Goal: Find contact information: Find contact information

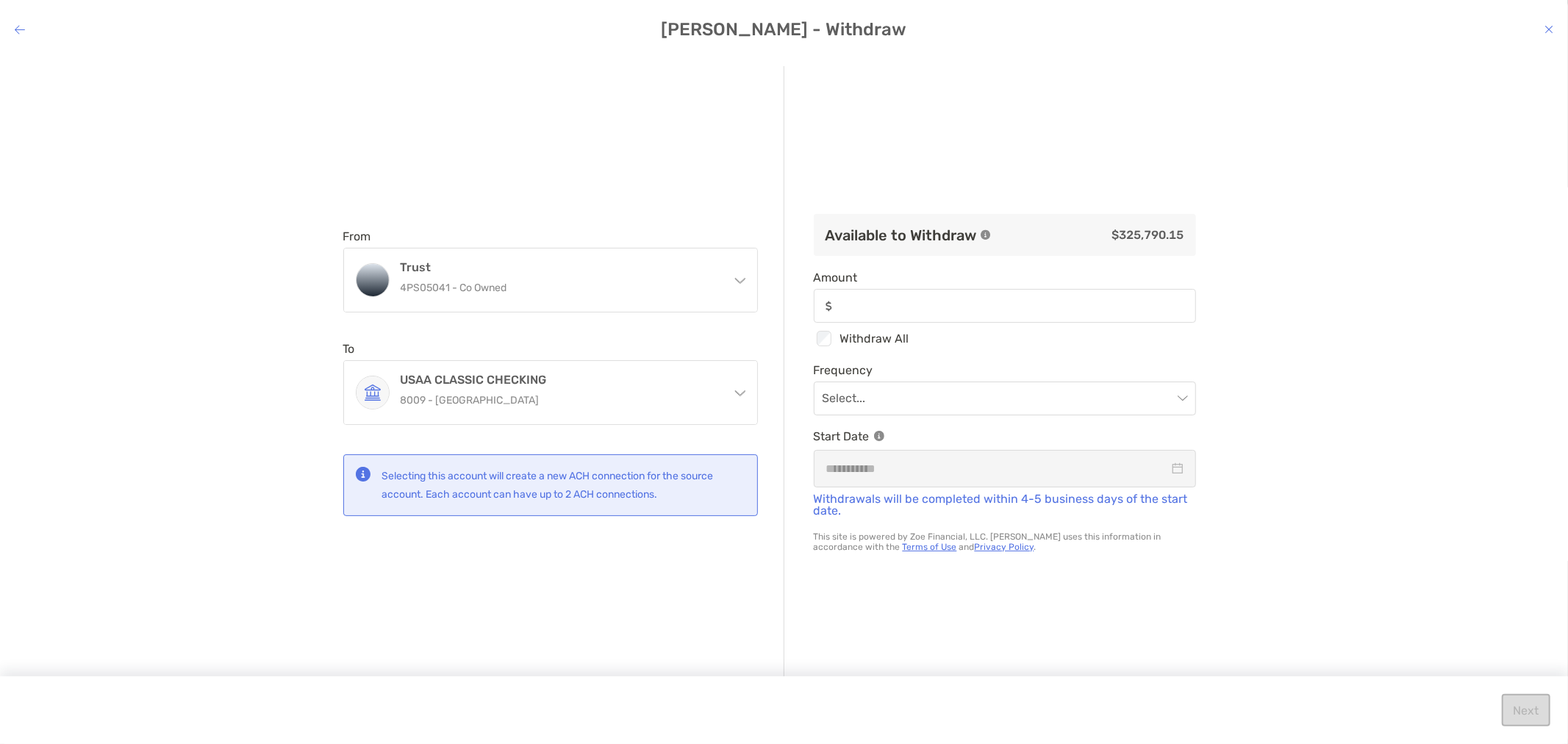
click at [1548, 32] on icon "modal" at bounding box center [1548, 30] width 9 height 12
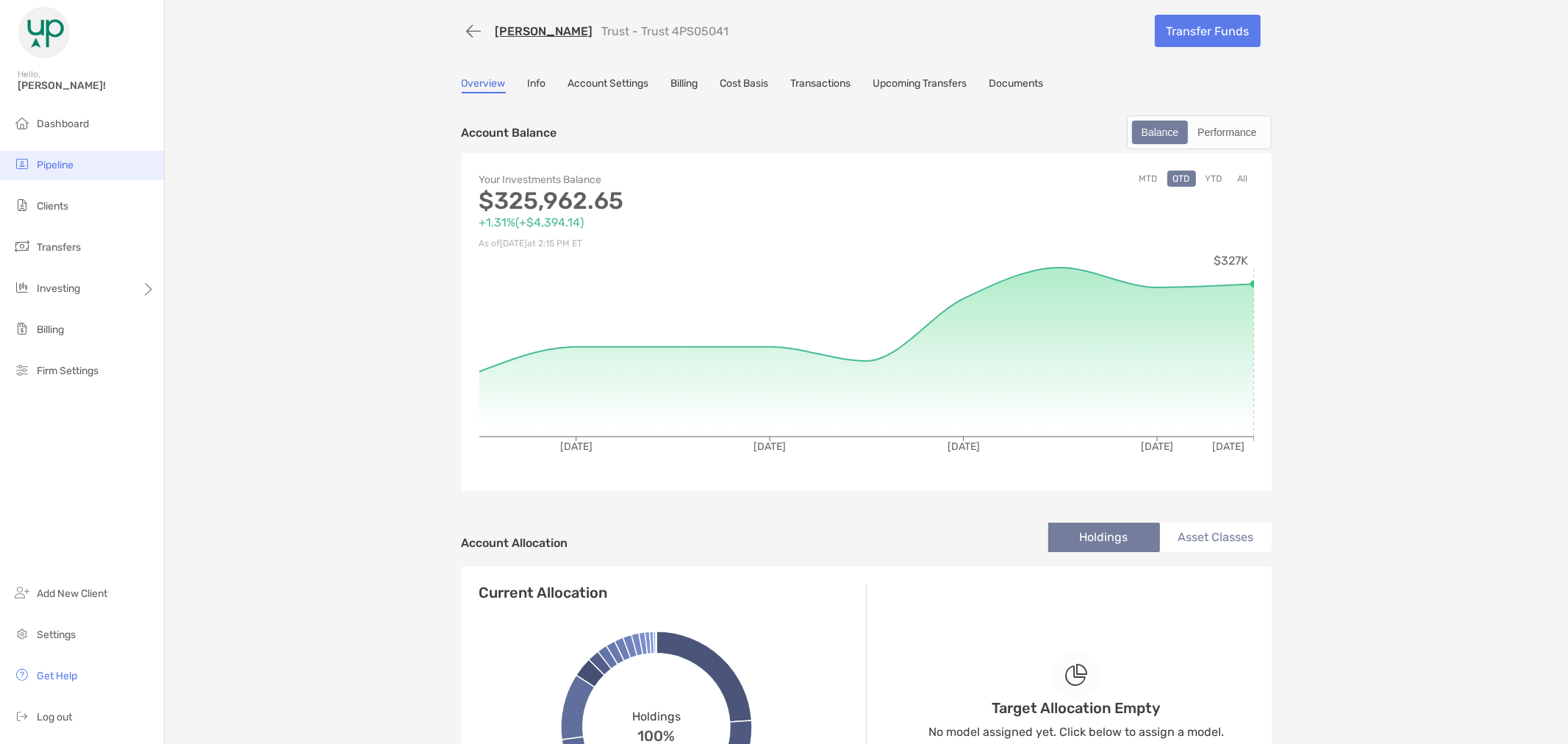
click at [88, 165] on li "Pipeline" at bounding box center [82, 166] width 164 height 30
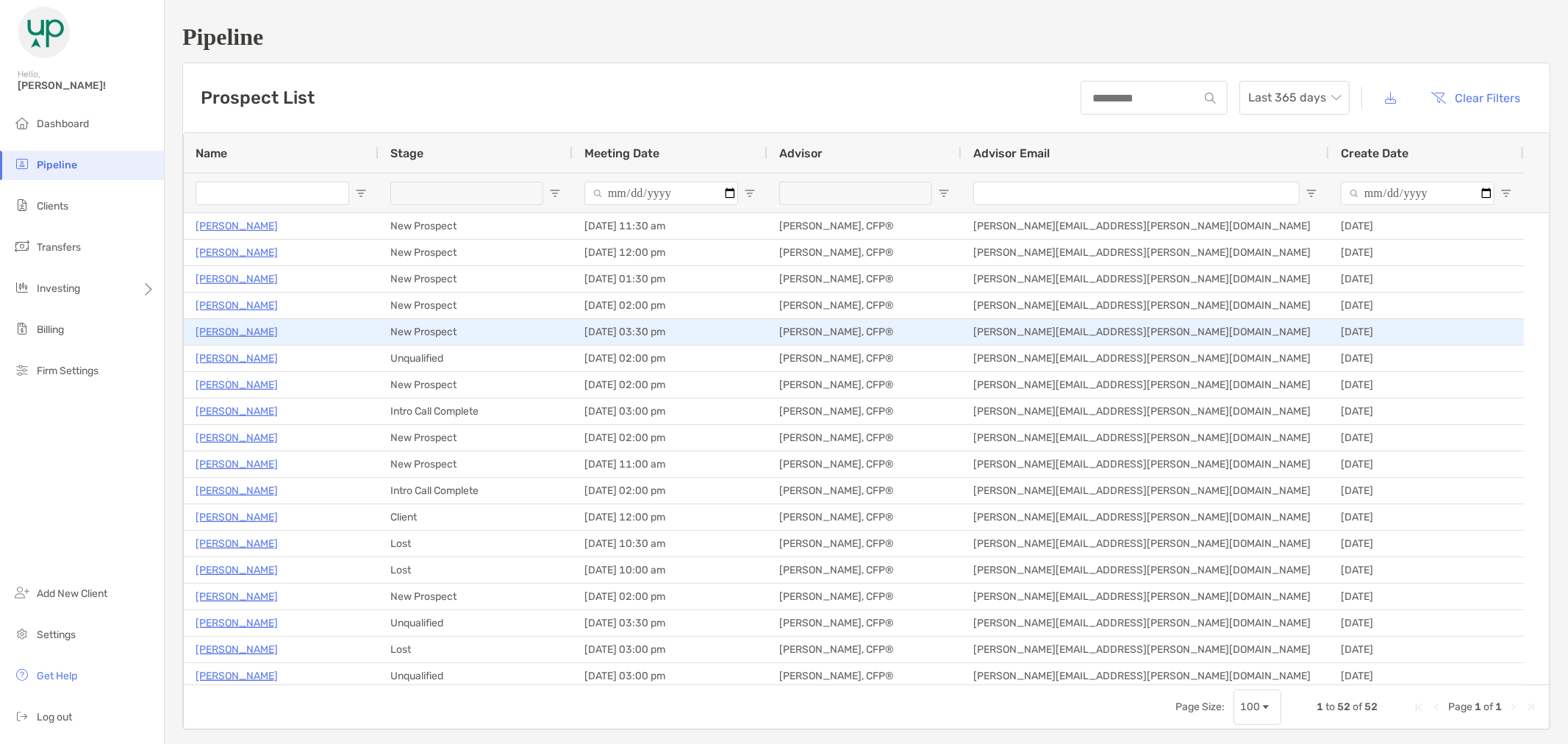
click at [223, 333] on p "[PERSON_NAME]" at bounding box center [236, 332] width 82 height 19
click at [200, 325] on p "Skip Fisher" at bounding box center [236, 332] width 82 height 19
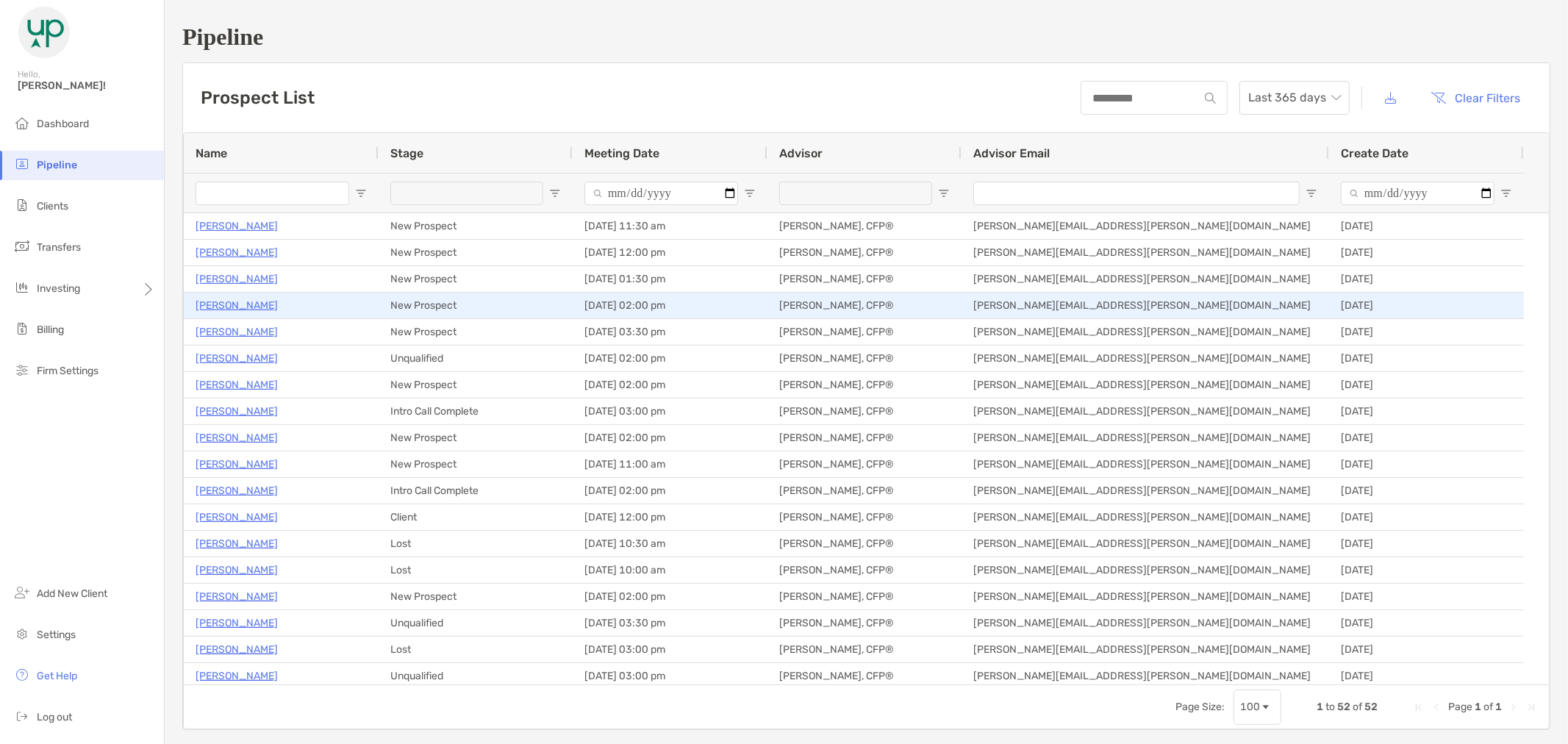
click at [256, 306] on p "Krystle Holnes" at bounding box center [236, 305] width 82 height 19
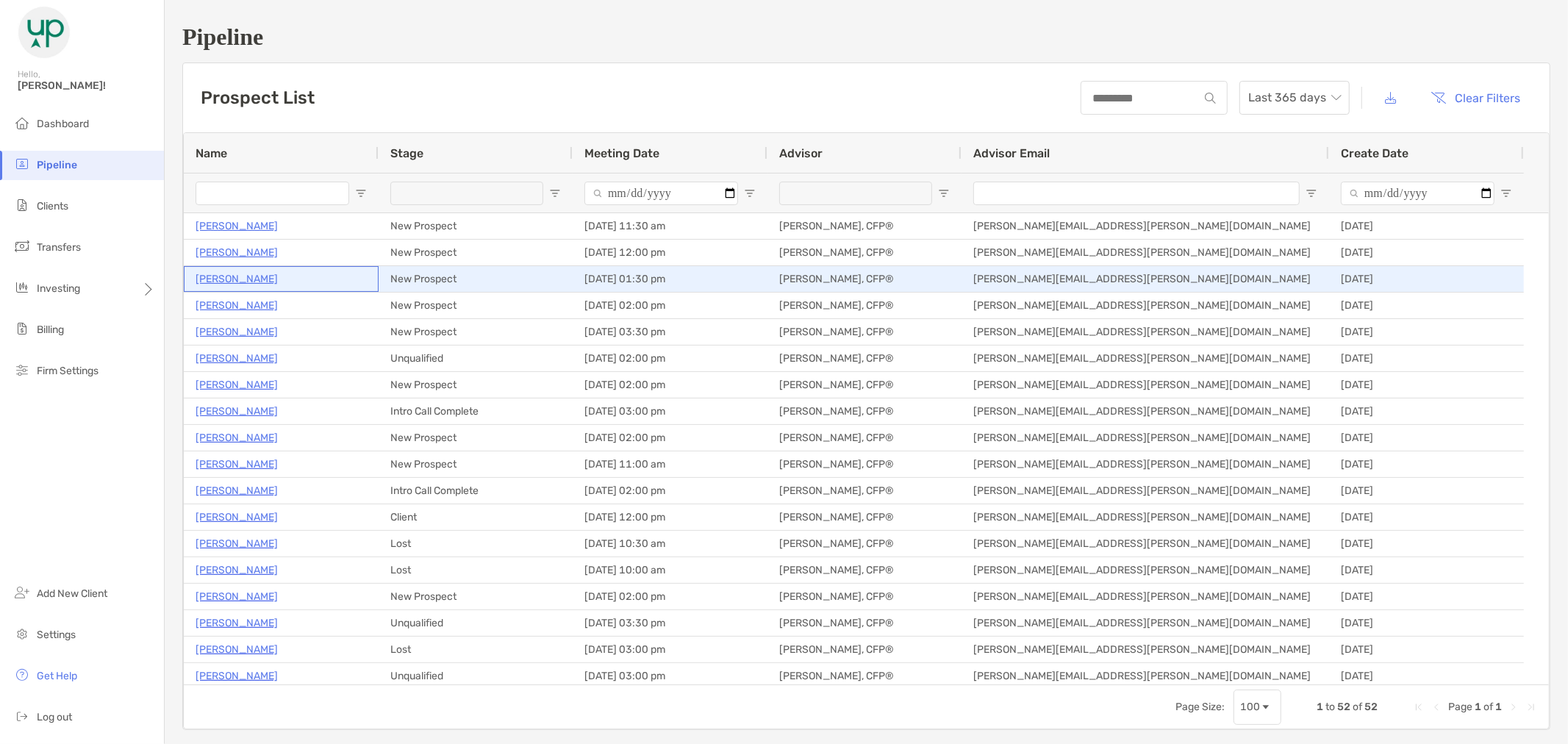
click at [259, 284] on p "Rebekah Noriega" at bounding box center [236, 279] width 82 height 19
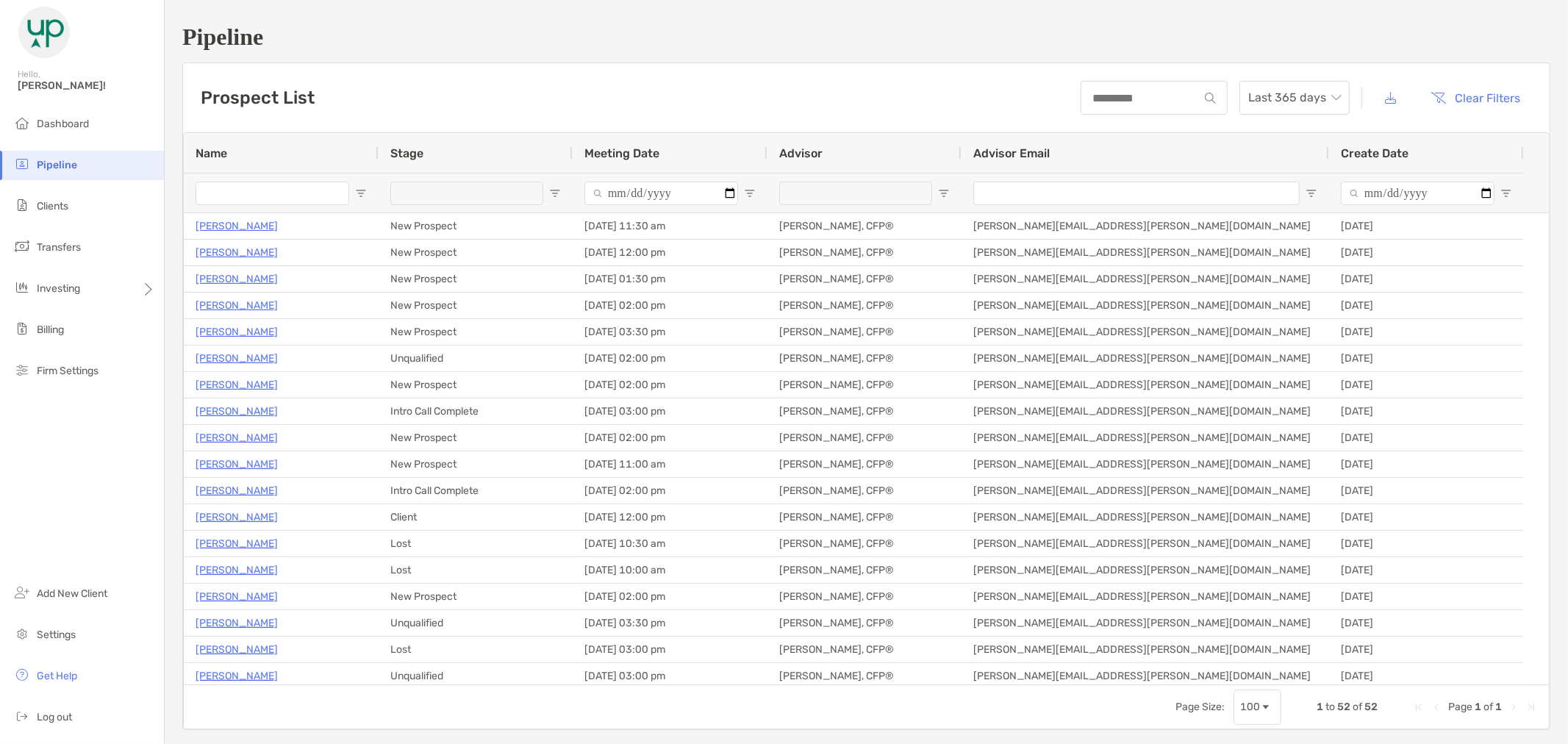
click at [608, 151] on span "Meeting Date" at bounding box center [622, 153] width 75 height 14
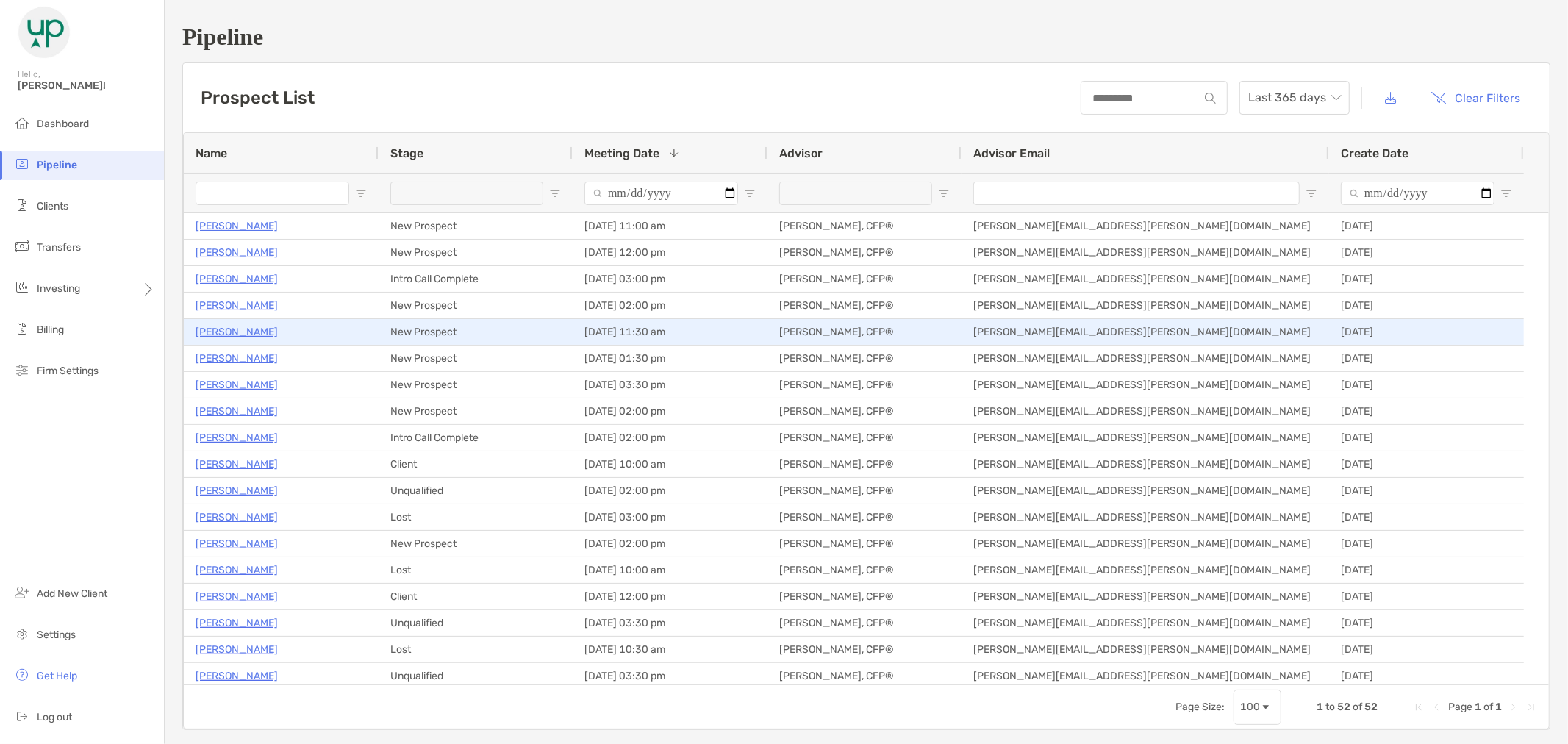
click at [240, 334] on p "Navin Advani" at bounding box center [236, 332] width 82 height 19
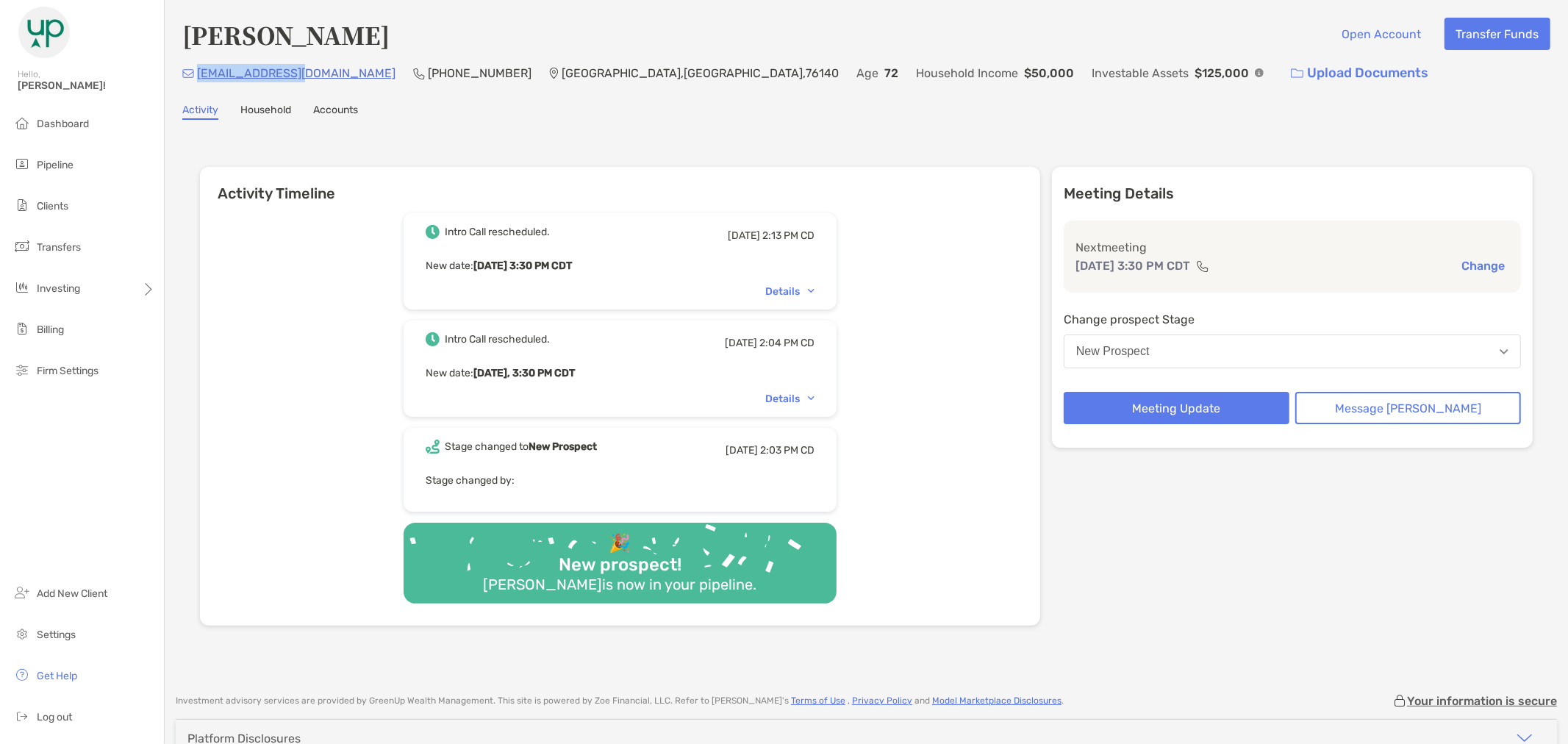
drag, startPoint x: 304, startPoint y: 75, endPoint x: 199, endPoint y: 67, distance: 105.3
click at [199, 67] on div "otho37@gmail.com (817) 689-8086 Fort Worth , TX , 76140 Age 72 Household Income…" at bounding box center [867, 73] width 1368 height 32
copy p "otho37@gmail.com"
drag, startPoint x: 309, startPoint y: 75, endPoint x: 197, endPoint y: 71, distance: 112.1
click at [197, 71] on div "[EMAIL_ADDRESS][DOMAIN_NAME] (817) 689-[GEOGRAPHIC_DATA] Age [DEMOGRAPHIC_DATA]…" at bounding box center [867, 73] width 1368 height 32
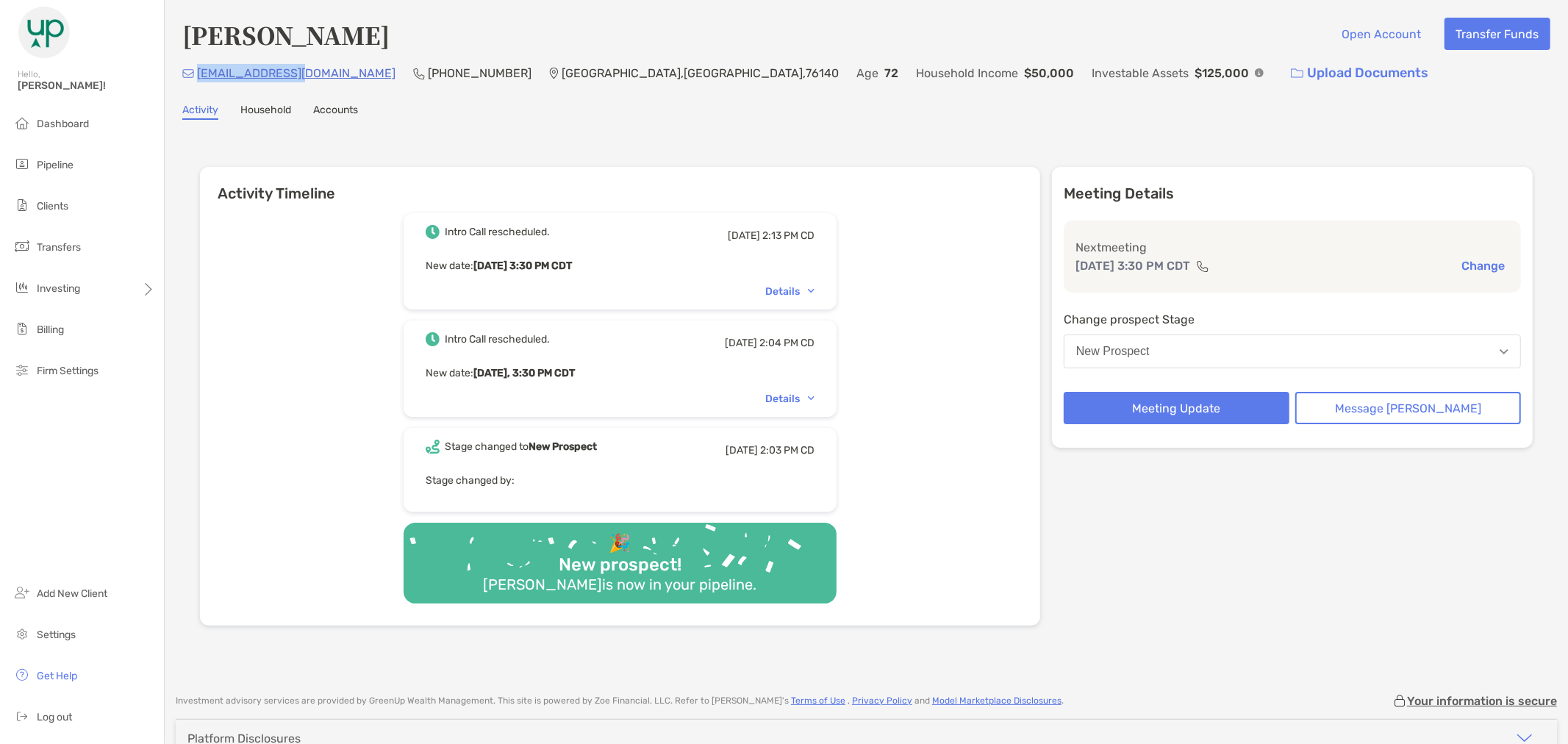
copy p "[EMAIL_ADDRESS][DOMAIN_NAME]"
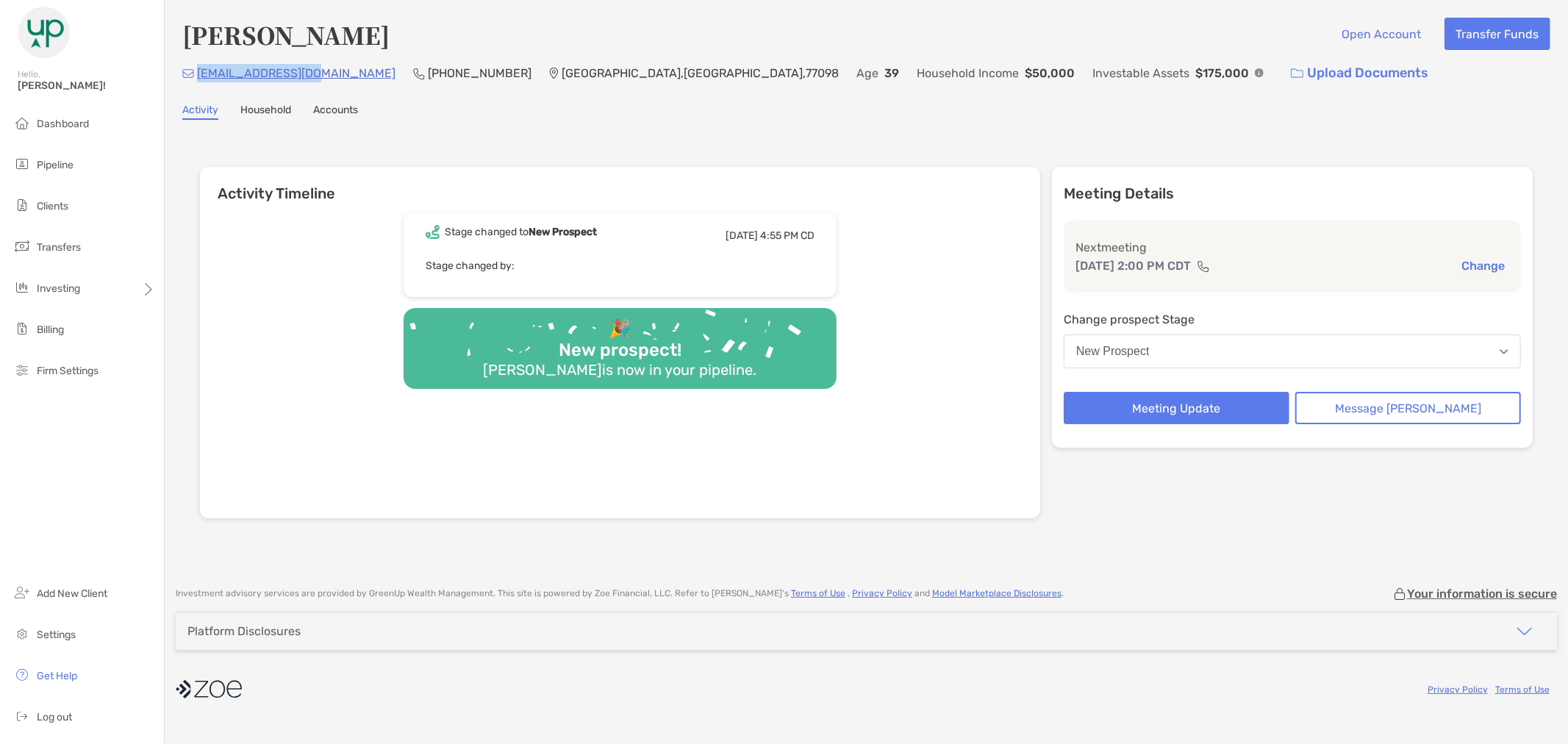
drag, startPoint x: 314, startPoint y: 73, endPoint x: 200, endPoint y: 72, distance: 114.0
click at [200, 72] on div "[EMAIL_ADDRESS][DOMAIN_NAME] (912) 247-[GEOGRAPHIC_DATA] Age [DEMOGRAPHIC_DATA]…" at bounding box center [867, 73] width 1368 height 32
copy p "[EMAIL_ADDRESS][DOMAIN_NAME]"
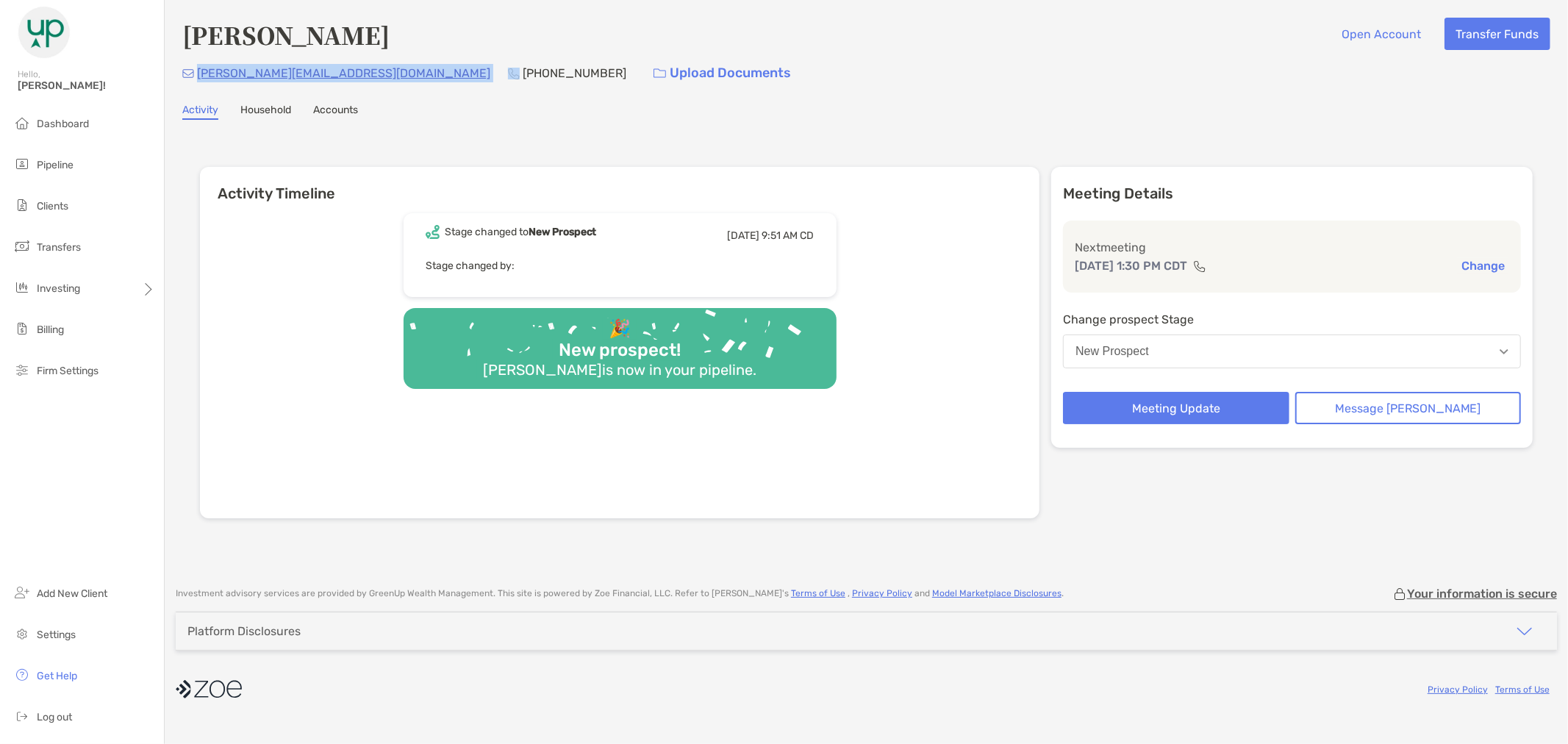
drag, startPoint x: 380, startPoint y: 70, endPoint x: 197, endPoint y: 69, distance: 183.0
click at [197, 69] on div "[PERSON_NAME][EMAIL_ADDRESS][DOMAIN_NAME] [PHONE_NUMBER] Upload Documents" at bounding box center [867, 73] width 1368 height 32
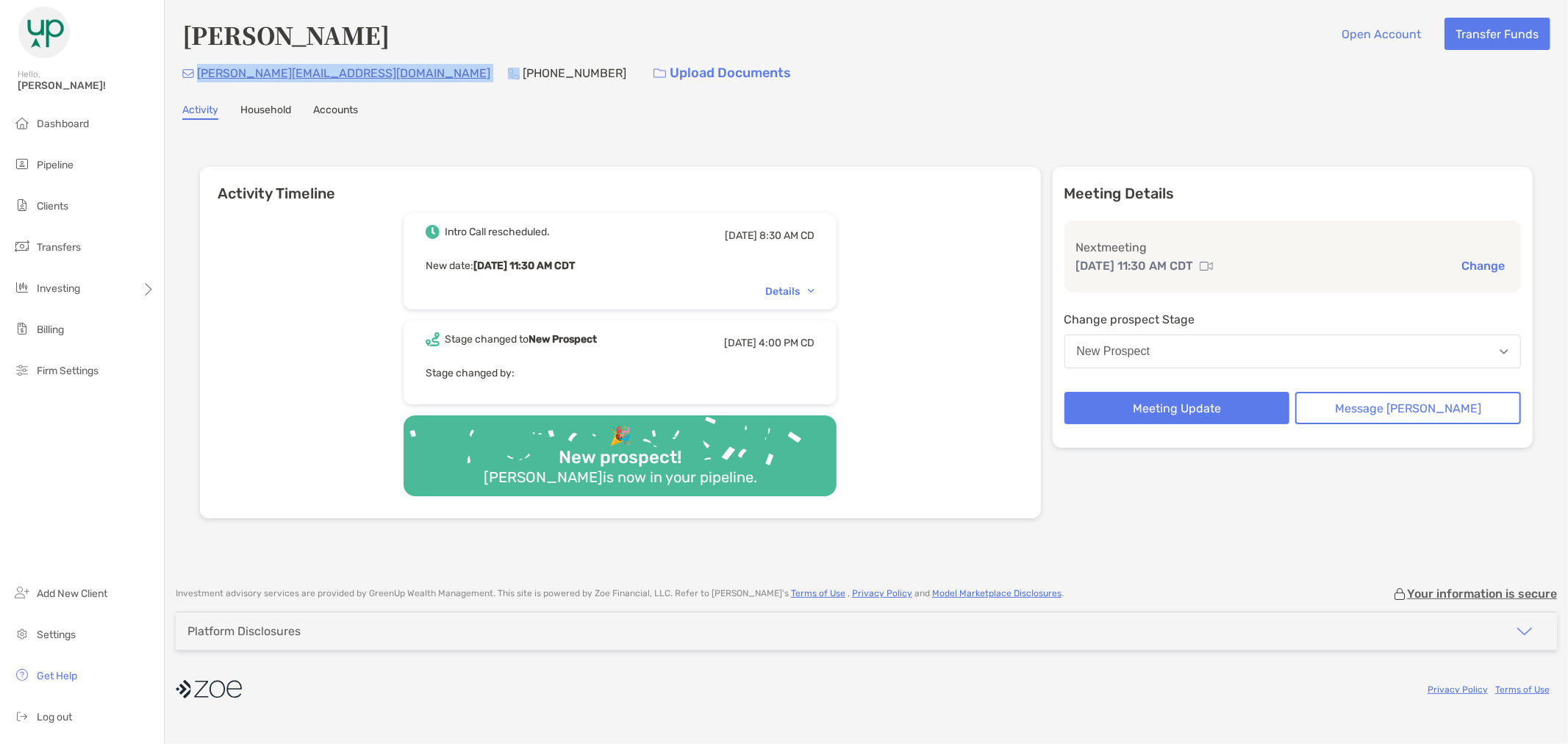
drag, startPoint x: 357, startPoint y: 74, endPoint x: 196, endPoint y: 68, distance: 161.1
click at [196, 68] on div "[PERSON_NAME][EMAIL_ADDRESS][DOMAIN_NAME] [PHONE_NUMBER] Upload Documents" at bounding box center [867, 73] width 1368 height 32
copy p "[PERSON_NAME][EMAIL_ADDRESS][DOMAIN_NAME]"
click at [52, 165] on span "Pipeline" at bounding box center [54, 165] width 37 height 13
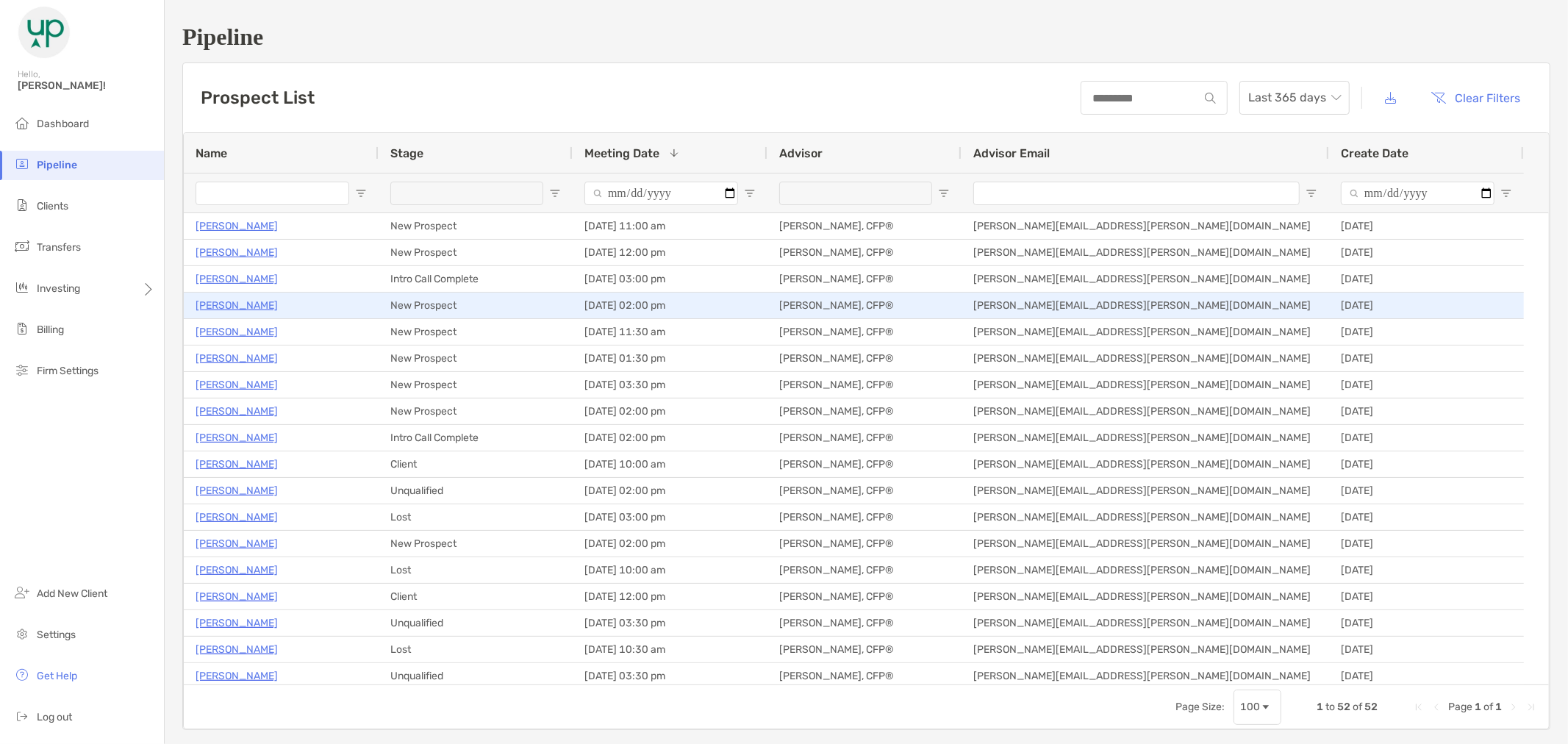
click at [241, 300] on p "[PERSON_NAME]" at bounding box center [236, 305] width 82 height 19
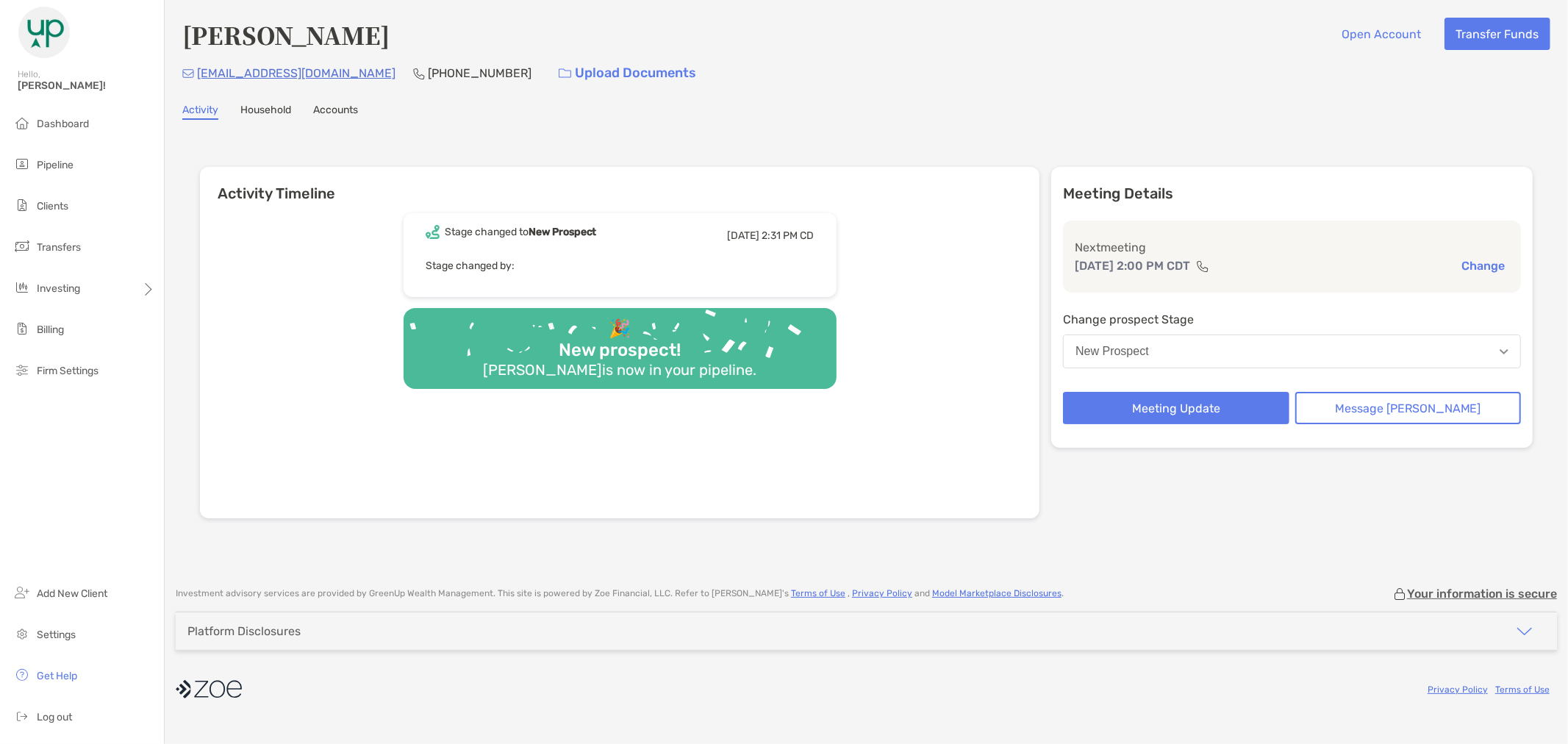
drag, startPoint x: 275, startPoint y: 68, endPoint x: 633, endPoint y: 108, distance: 360.2
click at [633, 108] on div "Activity Household Accounts" at bounding box center [867, 112] width 1368 height 16
drag, startPoint x: 329, startPoint y: 76, endPoint x: 195, endPoint y: 77, distance: 134.0
click at [195, 77] on div "[EMAIL_ADDRESS][DOMAIN_NAME] [PHONE_NUMBER] Upload Documents" at bounding box center [867, 73] width 1368 height 32
copy p "[EMAIL_ADDRESS][DOMAIN_NAME]"
